Goal: Transaction & Acquisition: Purchase product/service

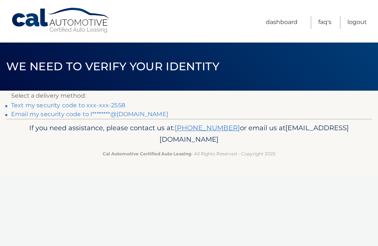
click at [114, 102] on link "Text my security code to xxx-xxx-2558" at bounding box center [68, 105] width 114 height 7
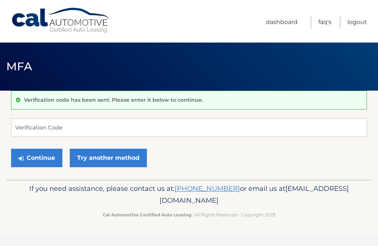
scroll to position [80, 0]
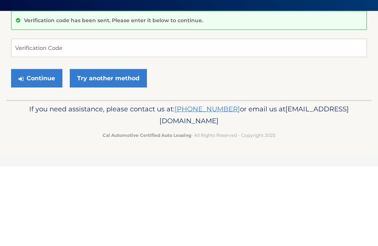
click at [38, 148] on button "Continue" at bounding box center [36, 157] width 51 height 18
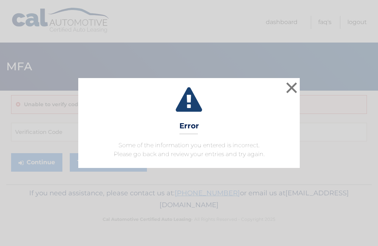
click at [284, 85] on button "×" at bounding box center [291, 87] width 15 height 15
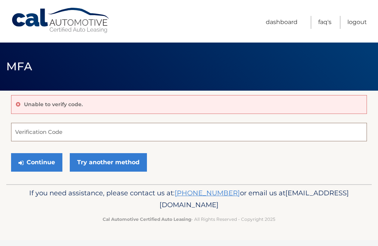
click at [50, 132] on input "Verification Code" at bounding box center [189, 132] width 356 height 18
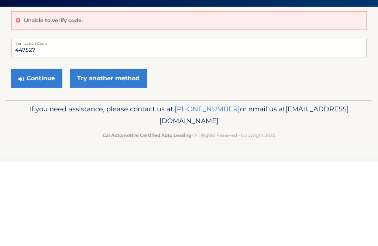
type input "447527"
click at [44, 153] on button "Continue" at bounding box center [36, 162] width 51 height 18
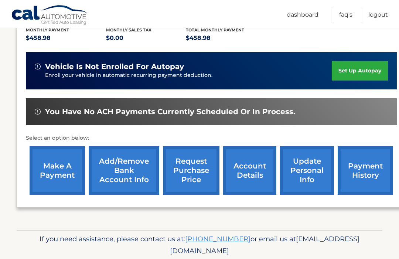
scroll to position [162, 0]
click at [245, 175] on link "account details" at bounding box center [249, 170] width 53 height 48
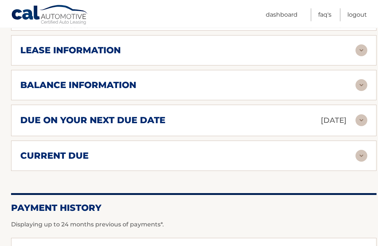
click at [359, 150] on img at bounding box center [362, 156] width 12 height 12
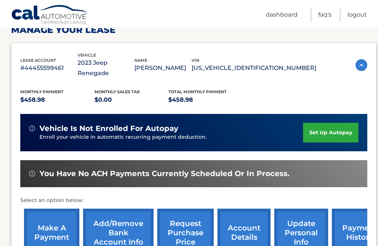
scroll to position [120, 0]
click at [51, 215] on link "make a payment" at bounding box center [51, 232] width 55 height 48
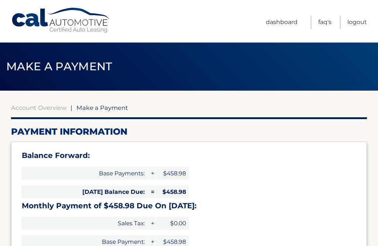
select select "MzVlYmE0YzAtZTk2ZC00NTAzLWI5MmYtYzIzM2MxZWI4MWM2"
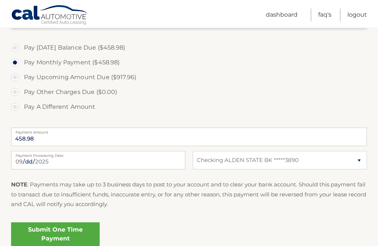
scroll to position [252, 0]
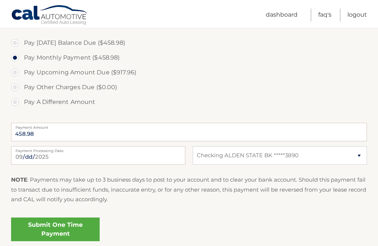
click at [64, 229] on link "Submit One Time Payment" at bounding box center [55, 229] width 89 height 24
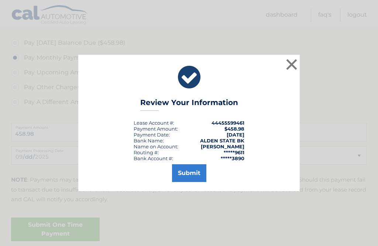
click at [194, 180] on button "Submit" at bounding box center [189, 173] width 34 height 18
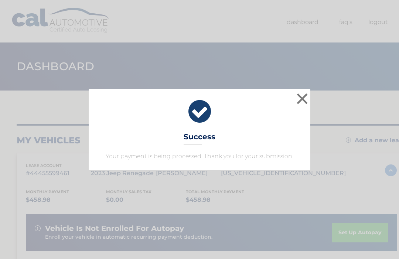
scroll to position [2, 0]
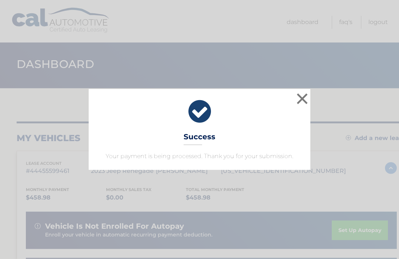
click at [301, 96] on button "×" at bounding box center [302, 98] width 15 height 15
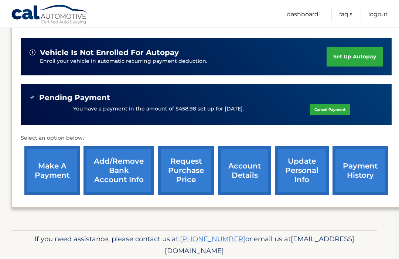
scroll to position [175, 6]
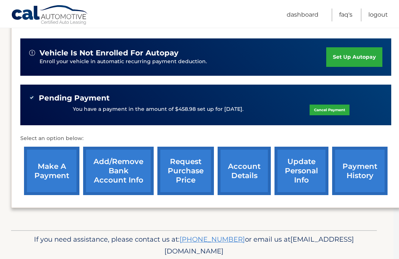
click at [355, 178] on link "payment history" at bounding box center [359, 171] width 55 height 48
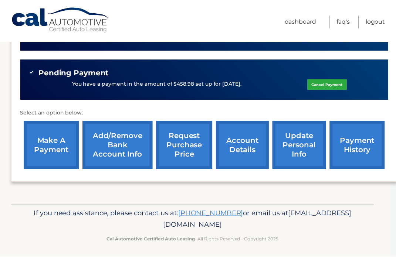
scroll to position [19, 12]
